Goal: Check status: Check status

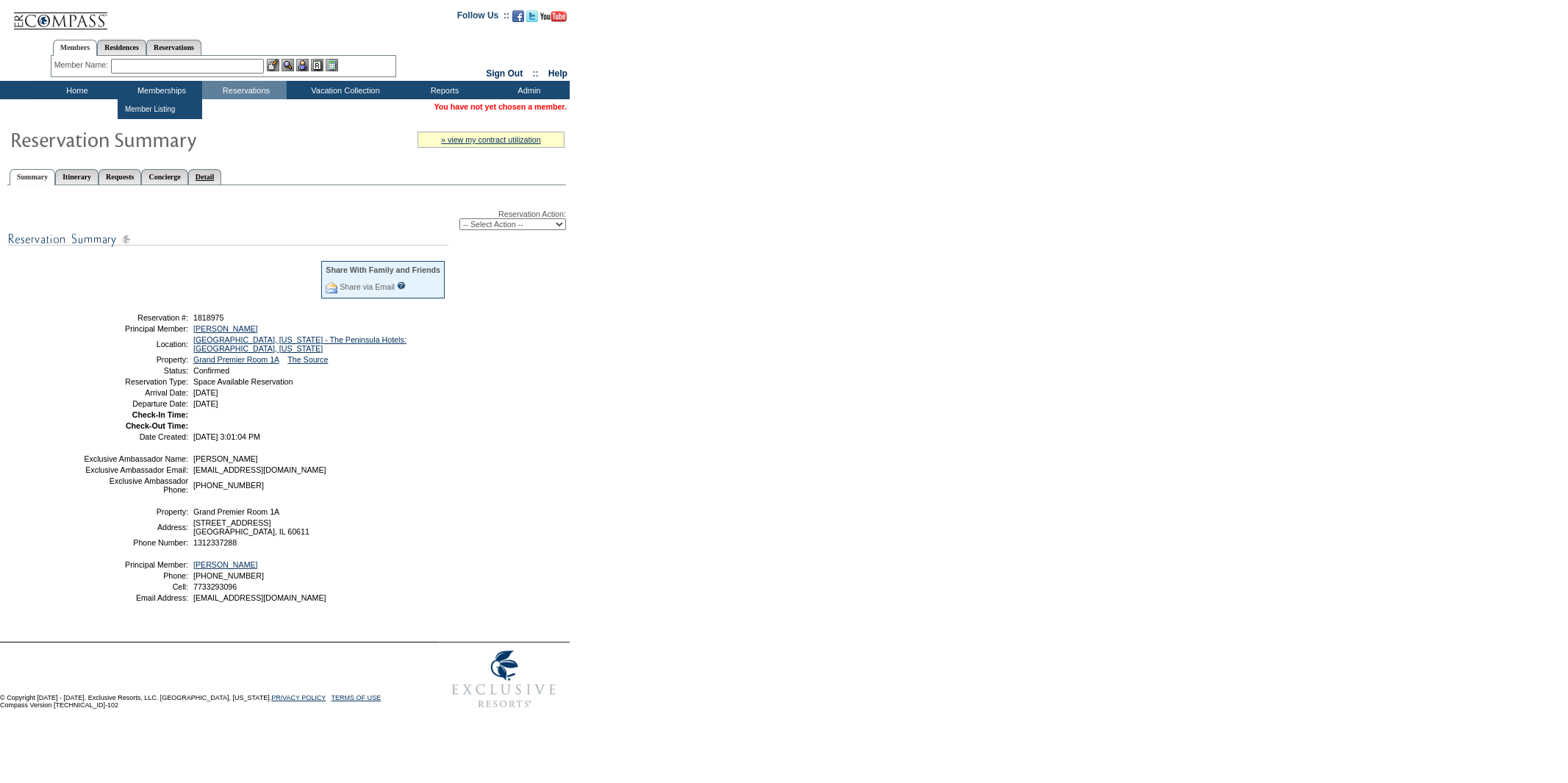
click at [222, 171] on link "Detail" at bounding box center [205, 177] width 34 height 16
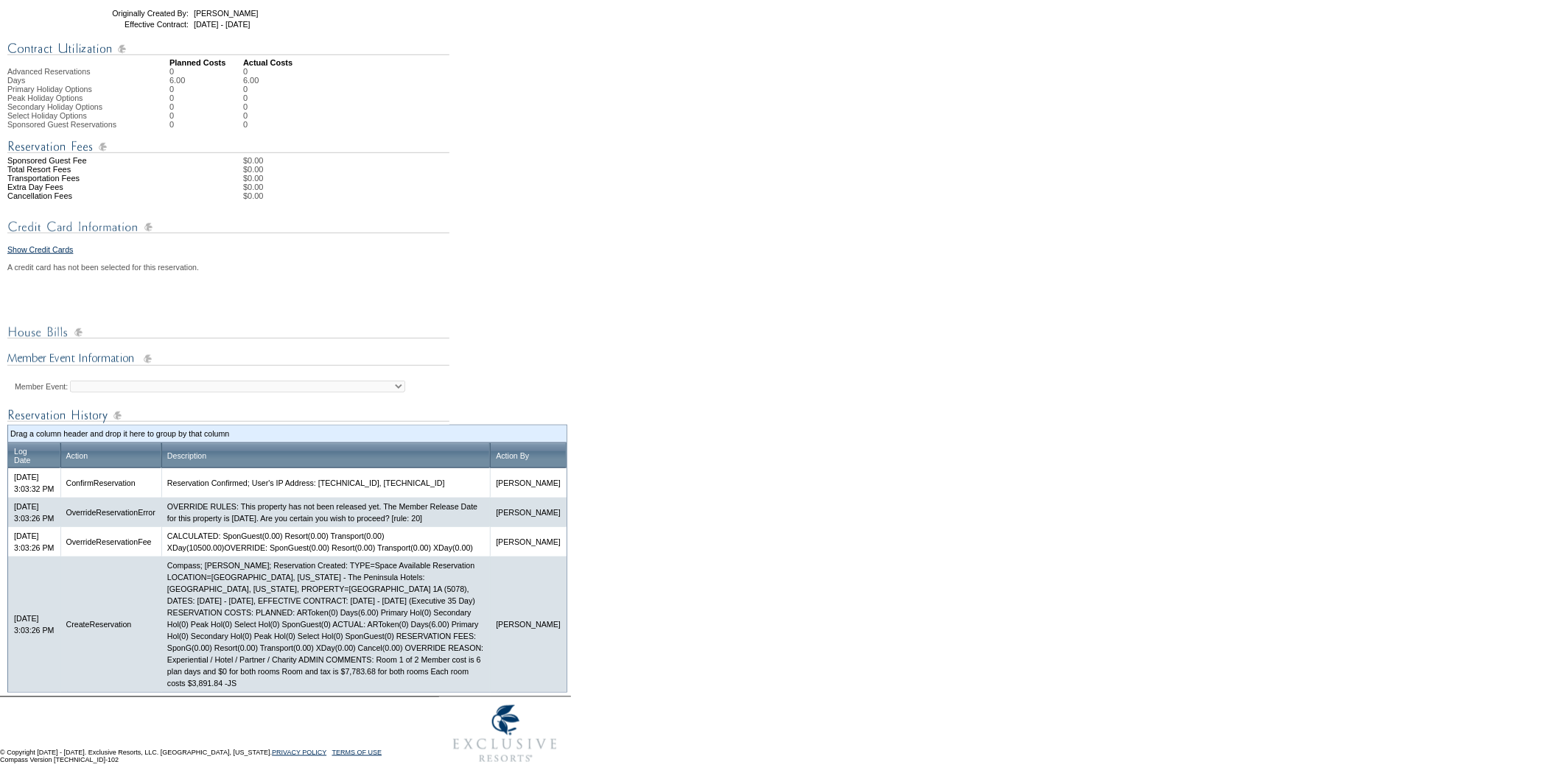
scroll to position [445, 0]
drag, startPoint x: 461, startPoint y: 661, endPoint x: 230, endPoint y: 688, distance: 232.6
click at [230, 688] on td "Compass; [PERSON_NAME]; Reservation Created: TYPE=Space Available Reservation L…" at bounding box center [325, 624] width 328 height 135
copy td "Room 1 of 2 Member cost is 6 plan days and $0 for both rooms Room and tax is $7…"
click at [278, 655] on td "Compass; [PERSON_NAME]; Reservation Created: TYPE=Space Available Reservation L…" at bounding box center [325, 624] width 328 height 135
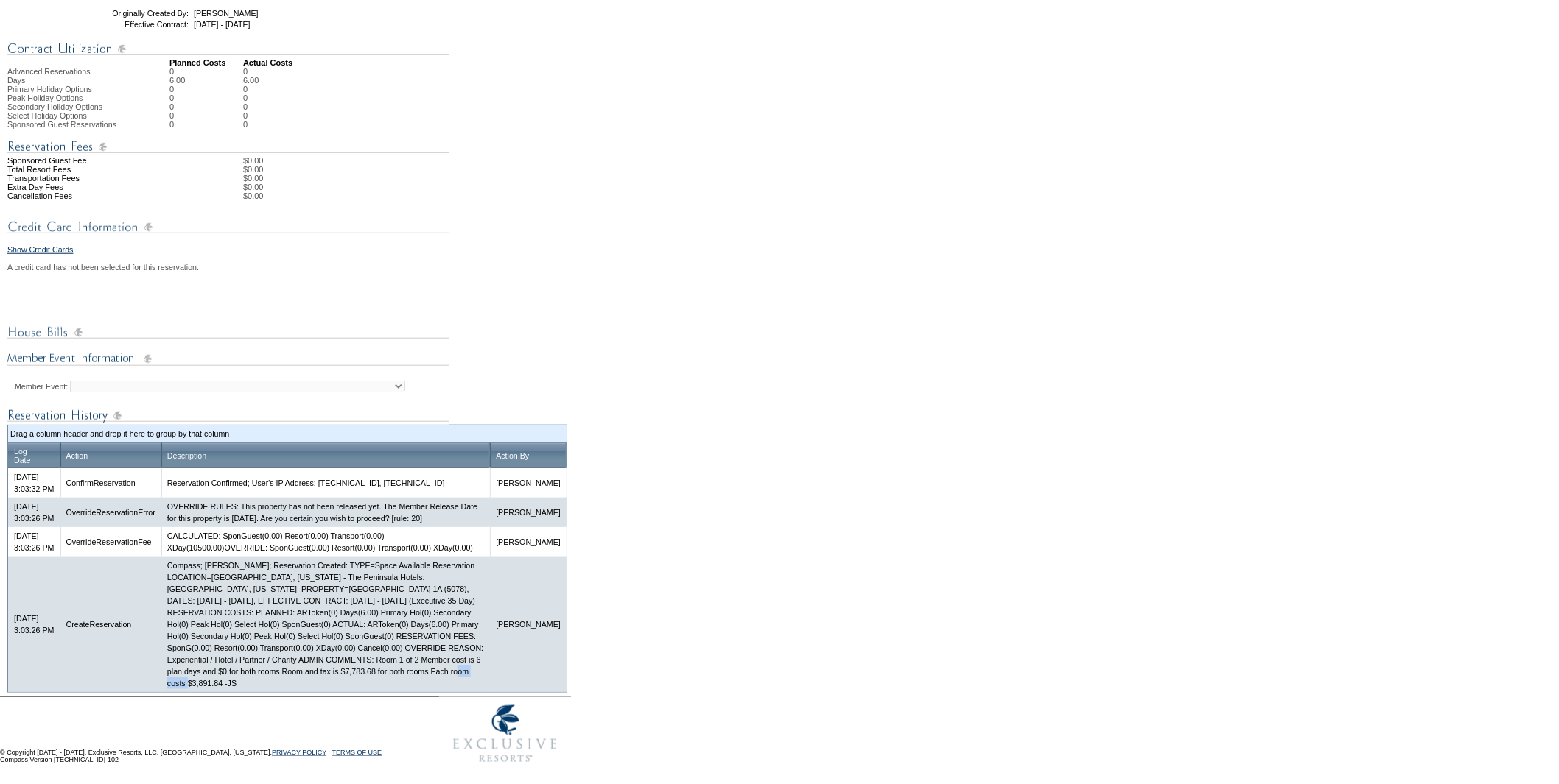
drag, startPoint x: 299, startPoint y: 688, endPoint x: 337, endPoint y: 687, distance: 38.0
click at [337, 687] on td "Compass; [PERSON_NAME]; Reservation Created: TYPE=Space Available Reservation L…" at bounding box center [325, 624] width 328 height 135
copy td "$3,891.84"
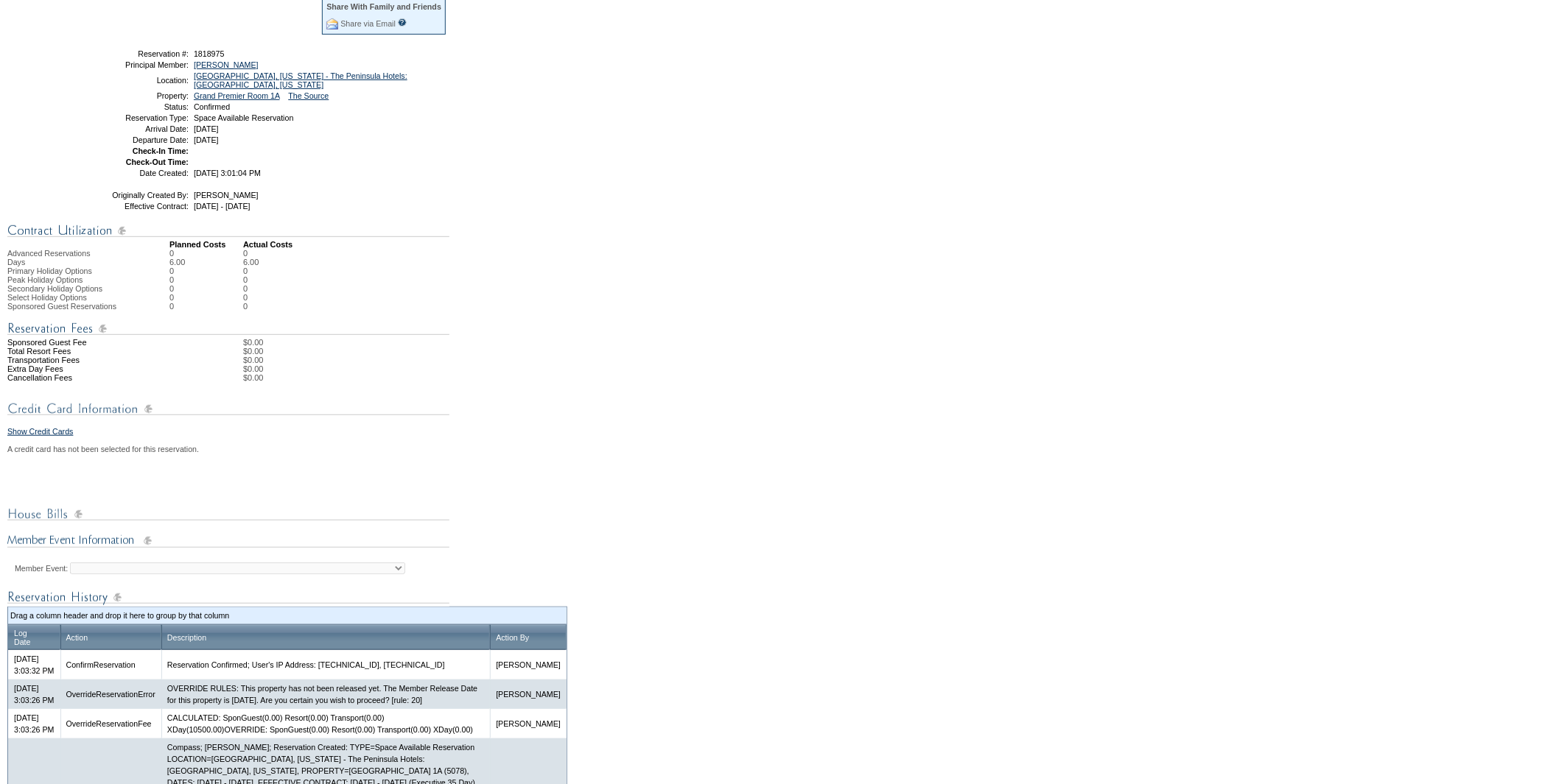
scroll to position [0, 0]
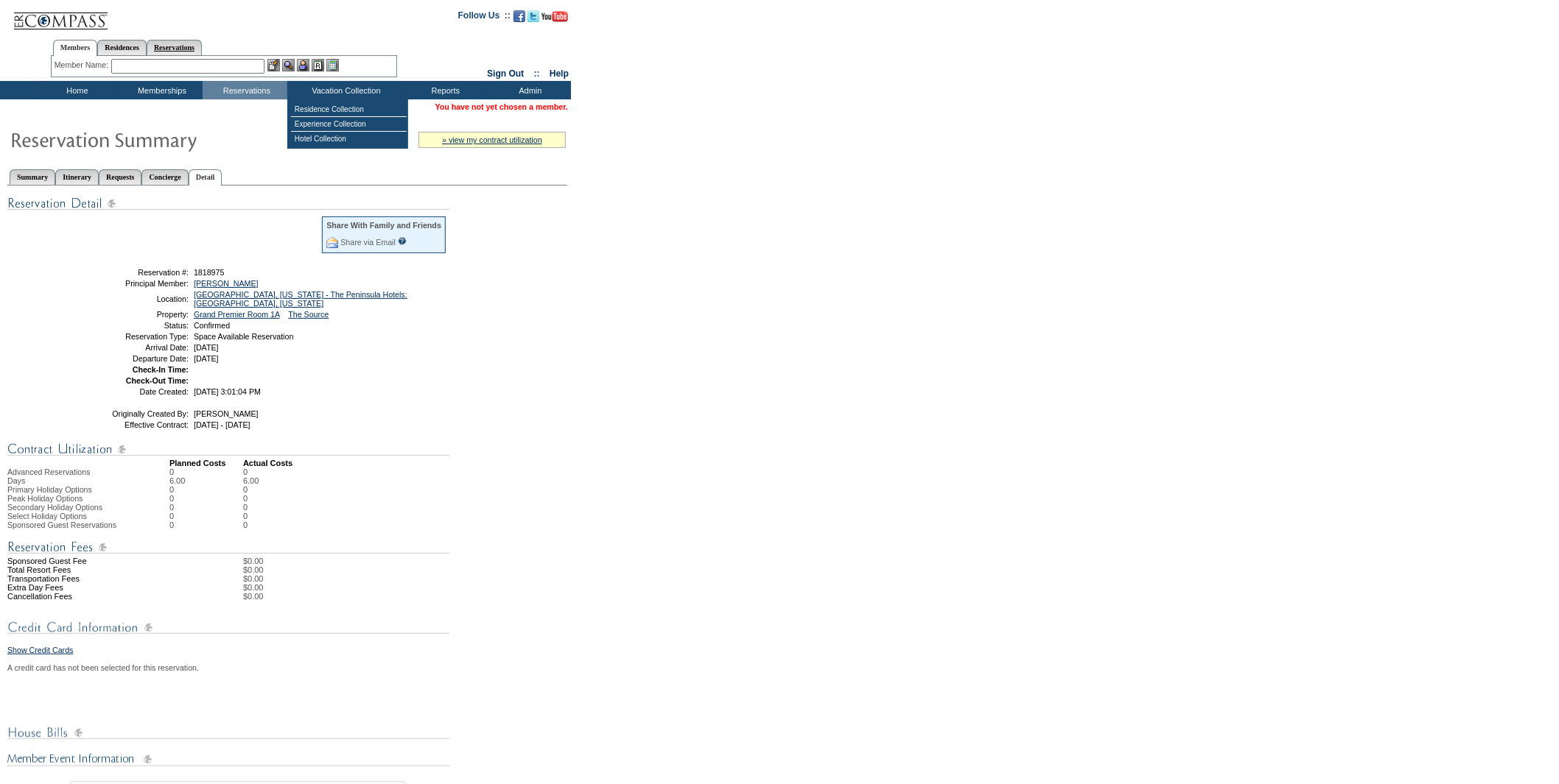
click at [197, 42] on link "Reservations" at bounding box center [174, 47] width 55 height 16
click at [128, 70] on input "text" at bounding box center [140, 66] width 65 height 15
paste input "1818977"
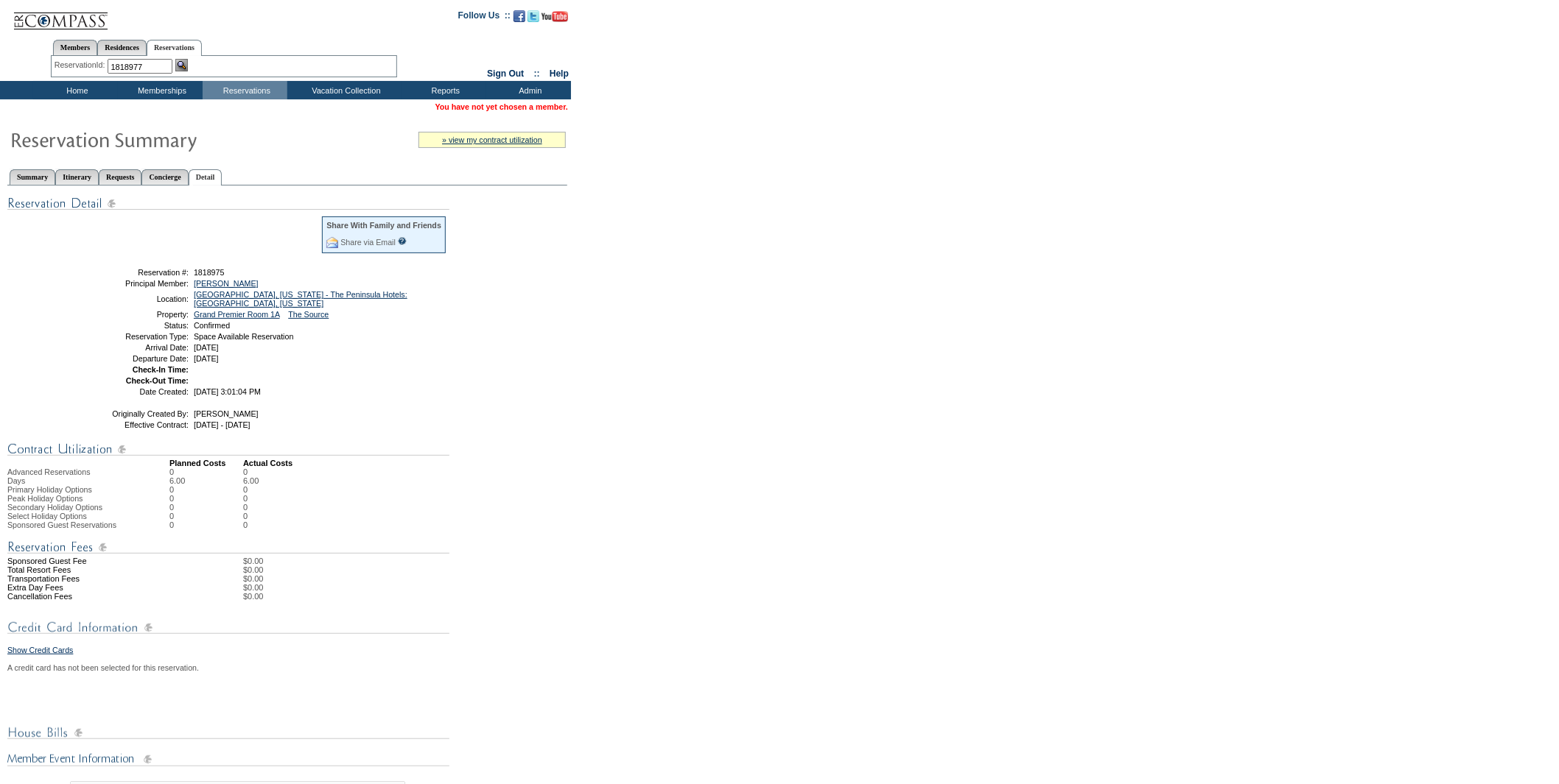
type input "1818977"
click at [181, 65] on img at bounding box center [181, 65] width 12 height 12
